Goal: Information Seeking & Learning: Learn about a topic

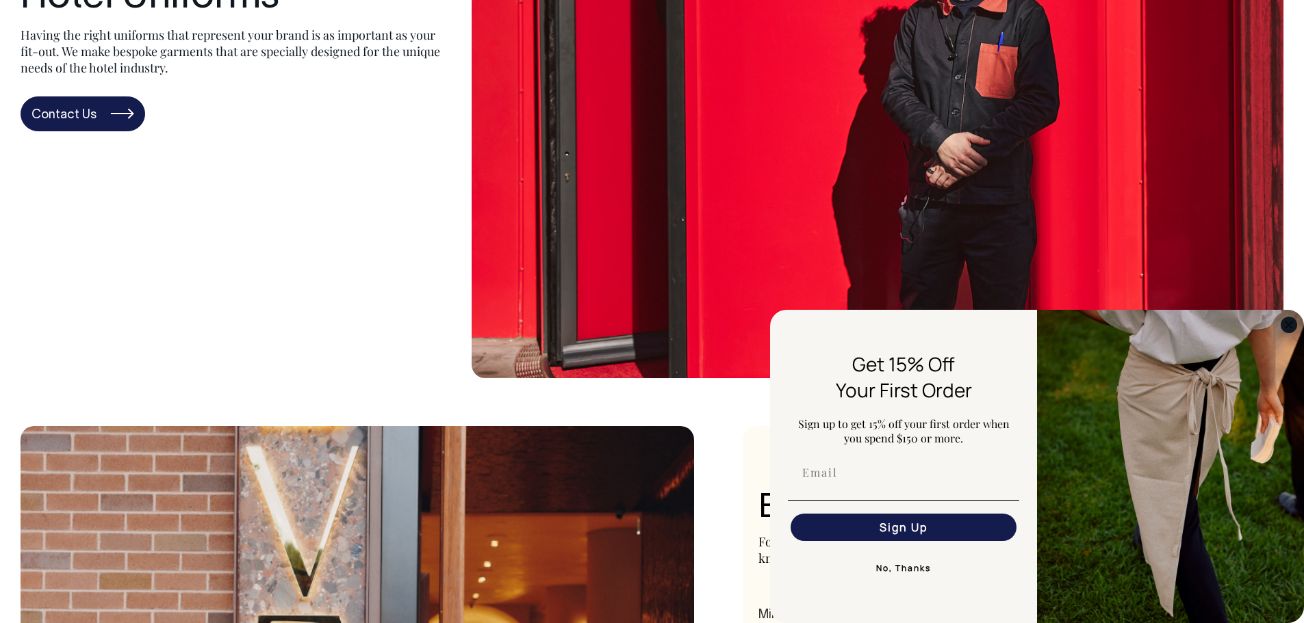
click at [1289, 324] on circle "Close dialog" at bounding box center [1289, 325] width 16 height 16
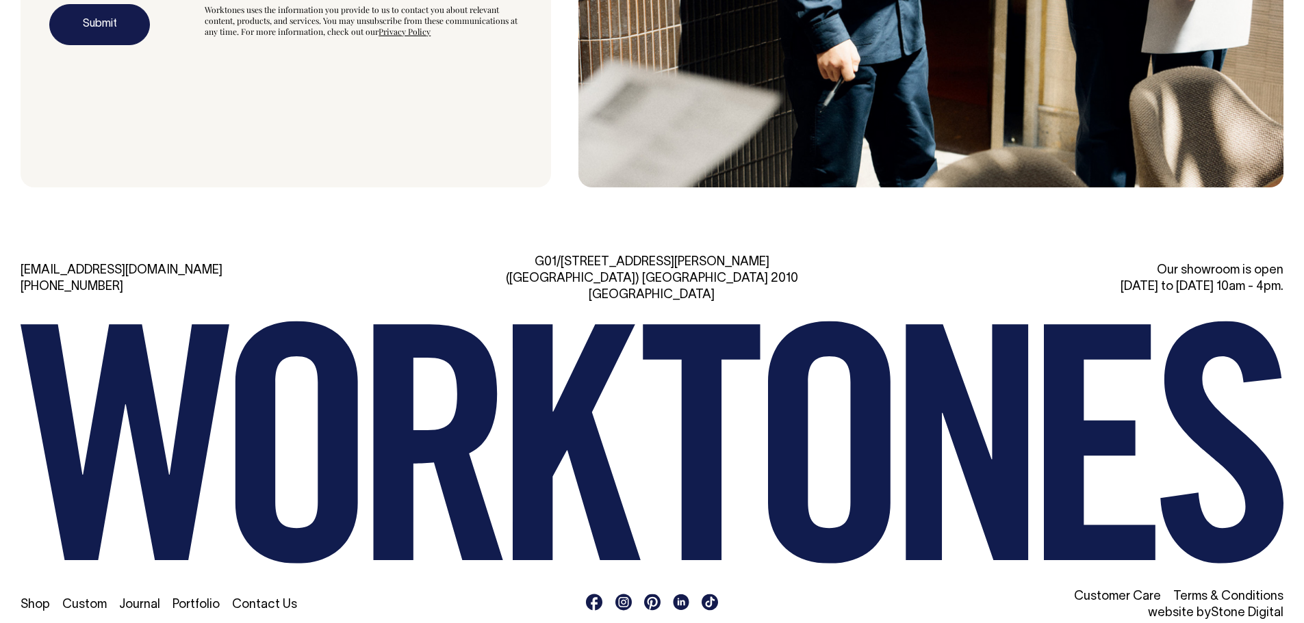
scroll to position [4436, 0]
click at [190, 599] on link "Portfolio" at bounding box center [195, 605] width 47 height 12
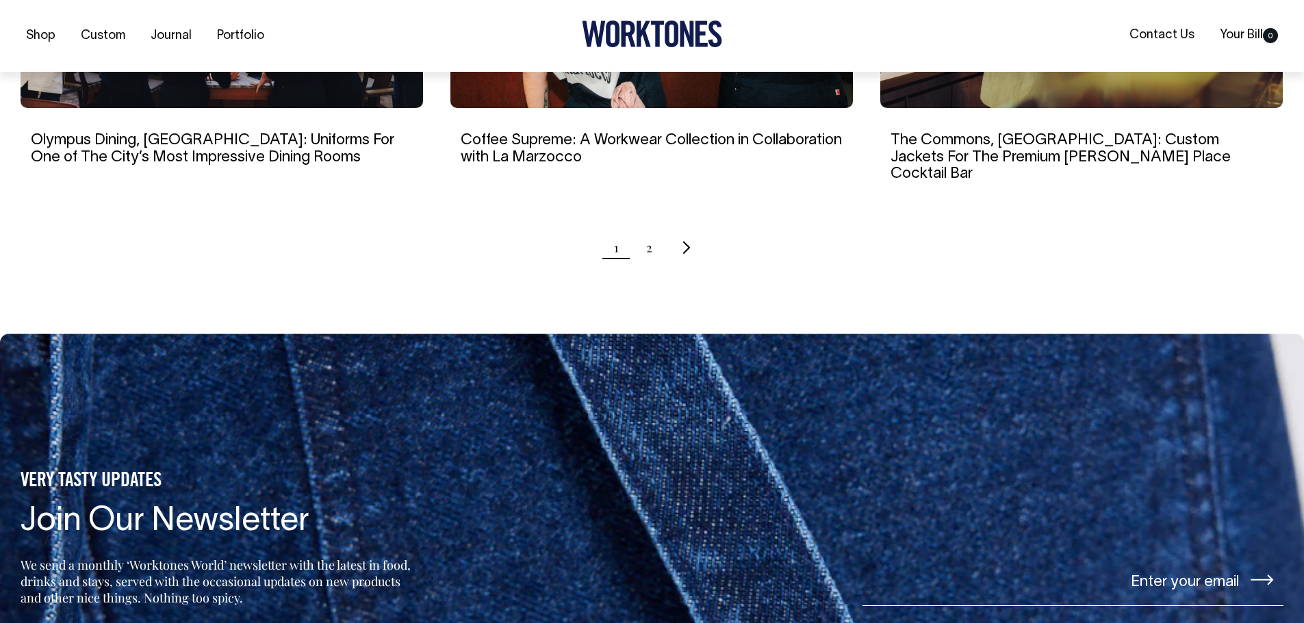
scroll to position [1506, 0]
click at [646, 230] on link "2" at bounding box center [649, 247] width 6 height 34
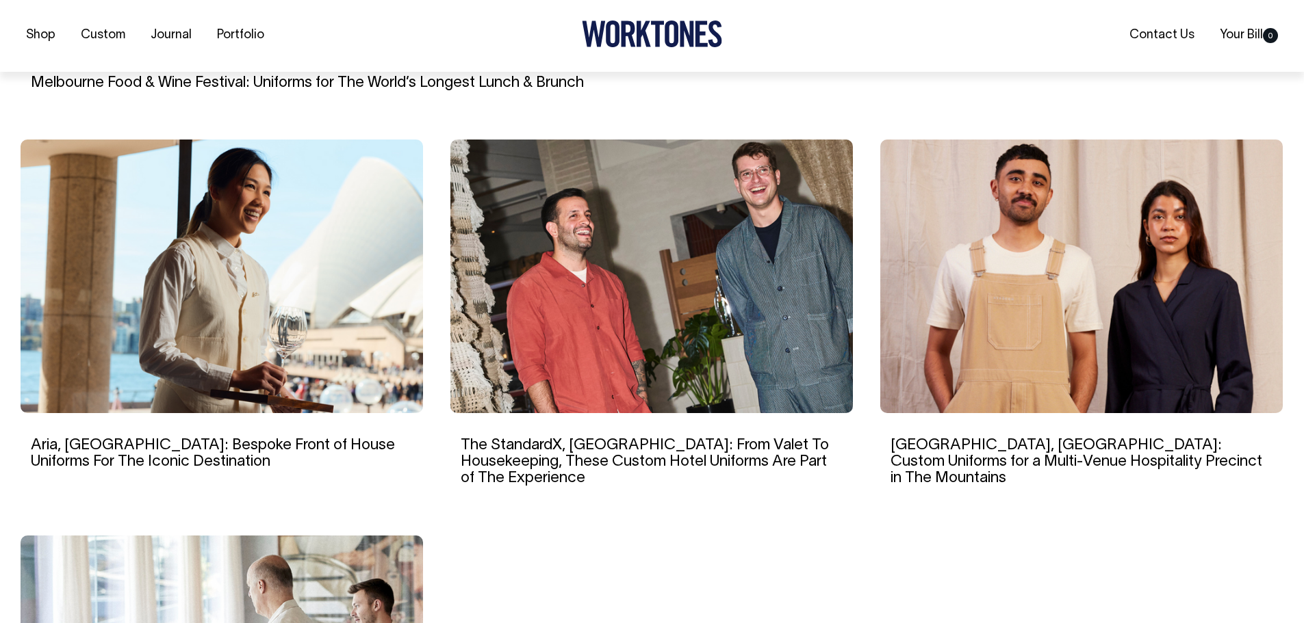
scroll to position [821, 0]
click at [680, 331] on img at bounding box center [651, 276] width 402 height 274
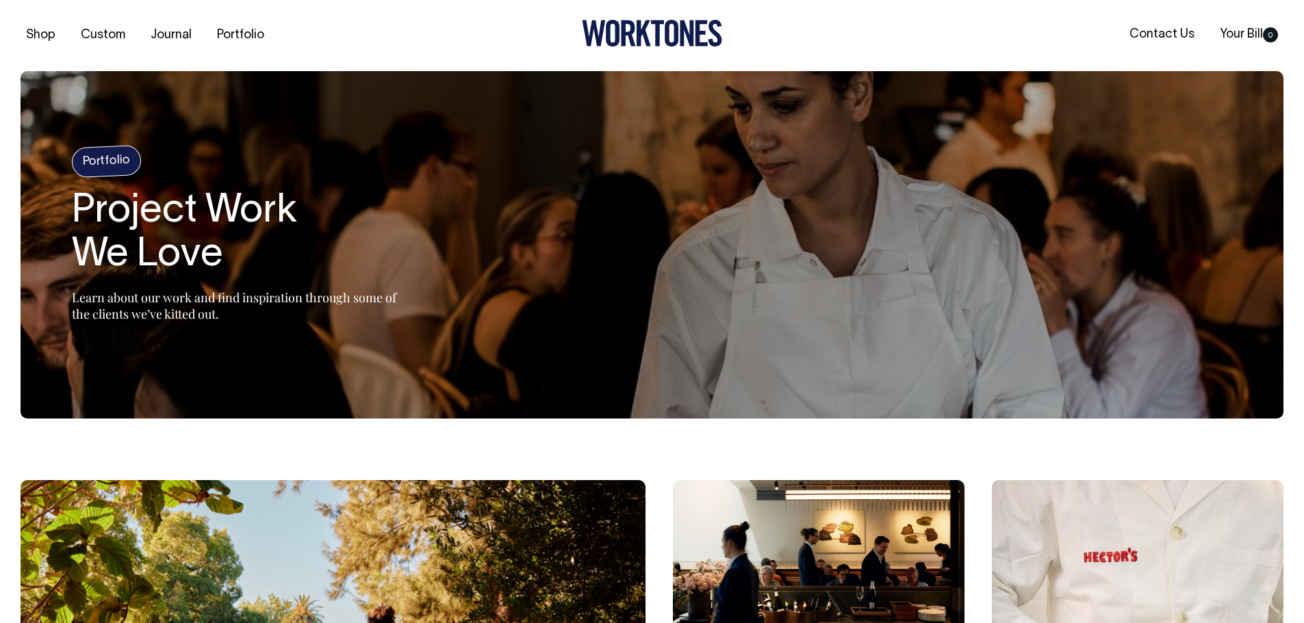
scroll to position [0, 0]
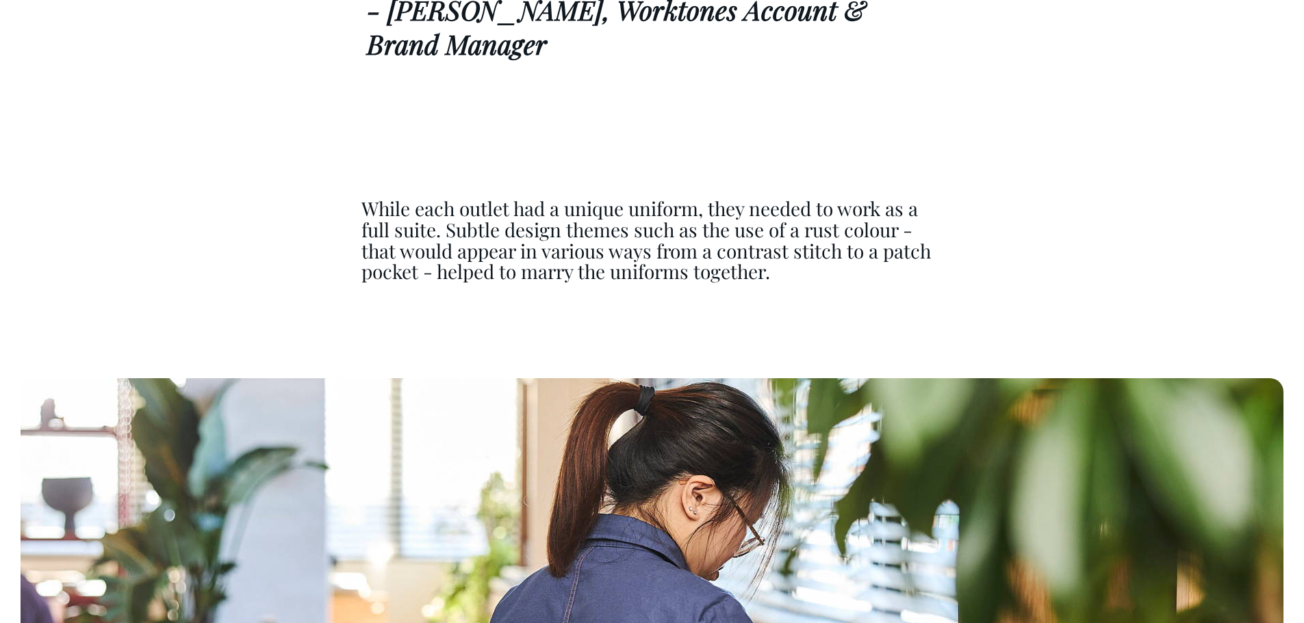
scroll to position [5808, 0]
